Goal: Navigation & Orientation: Find specific page/section

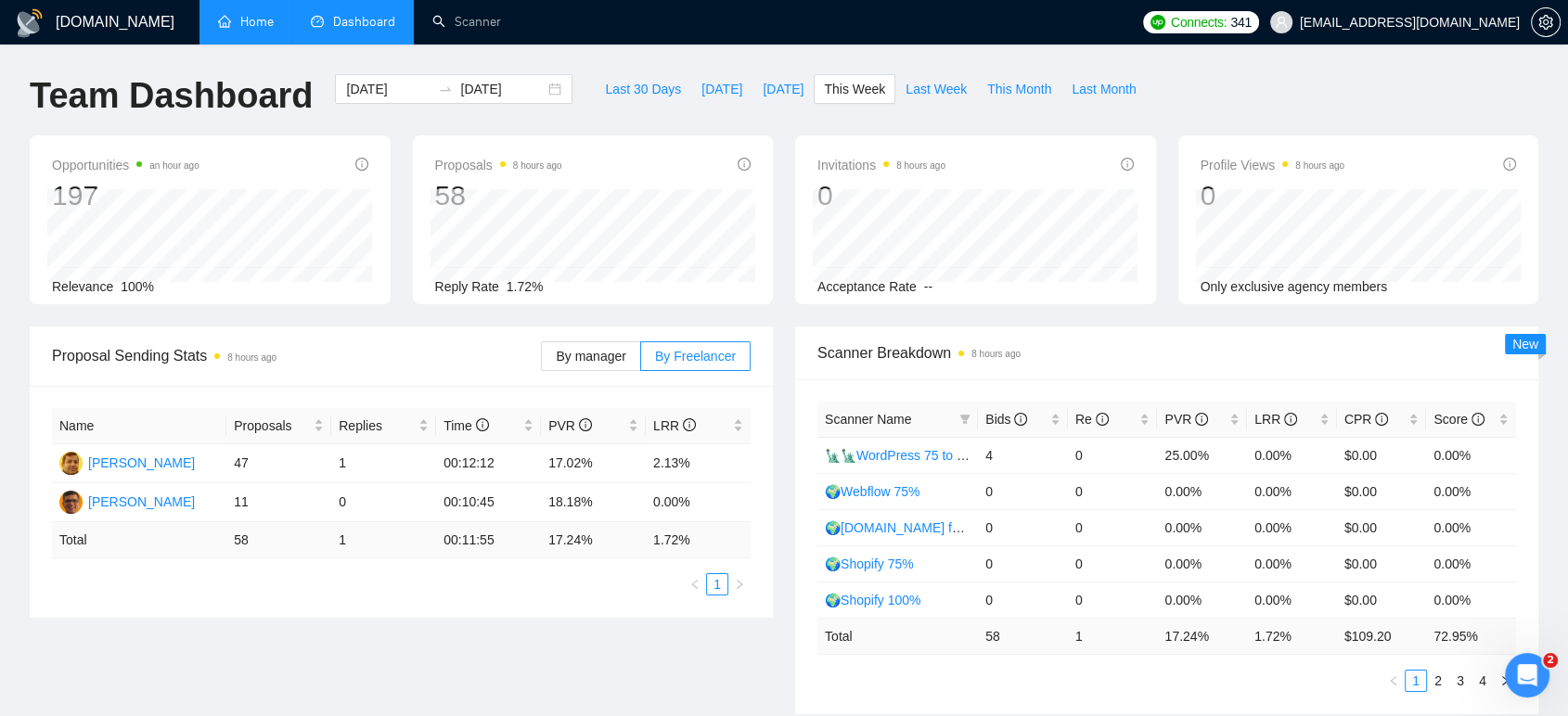
click at [234, 20] on link "Home" at bounding box center [245, 21] width 55 height 16
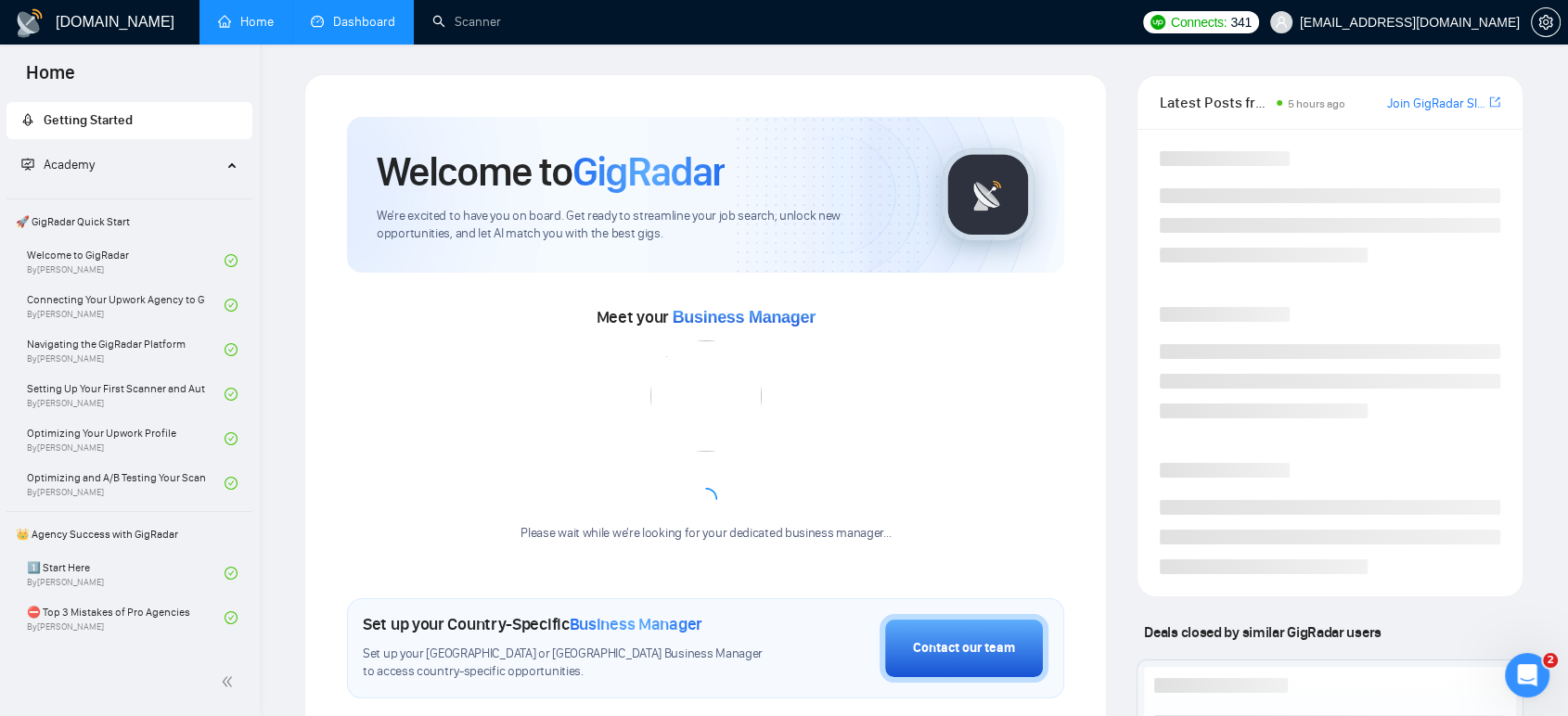
click at [358, 27] on link "Dashboard" at bounding box center [352, 21] width 85 height 16
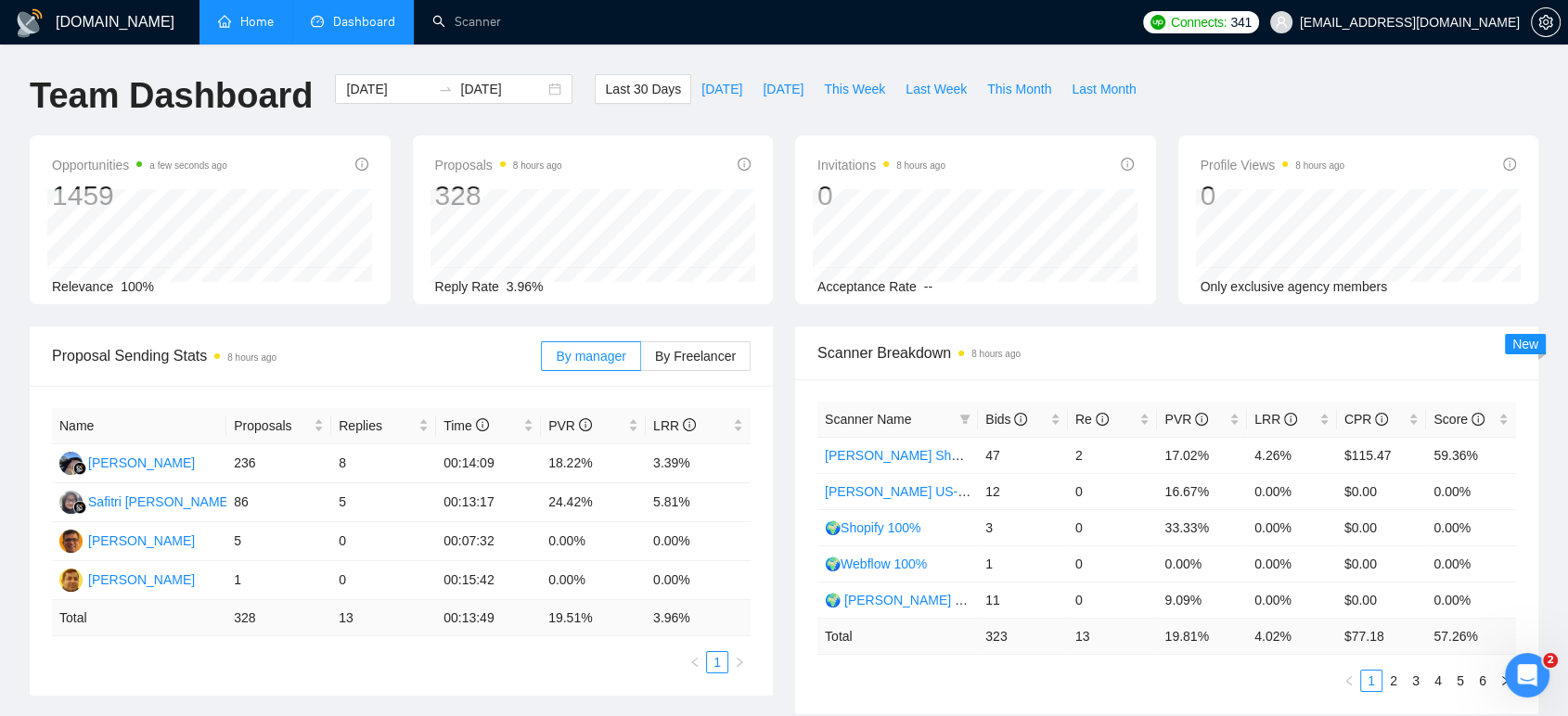
click at [783, 484] on div "Proposal Sending Stats 8 hours ago By manager By Freelancer Name Proposals Repl…" at bounding box center [401, 511] width 765 height 369
